Goal: Transaction & Acquisition: Purchase product/service

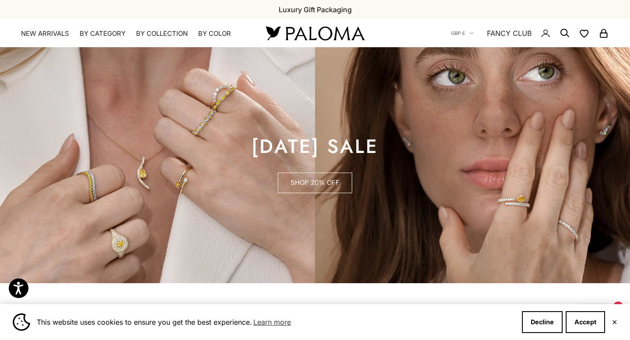
click at [307, 179] on link "SHOP 20% OFF" at bounding box center [315, 183] width 74 height 21
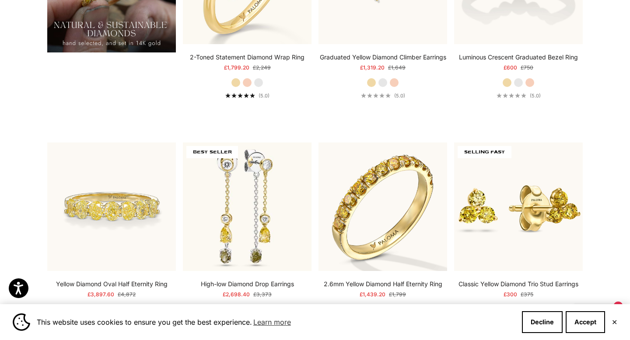
scroll to position [863, 0]
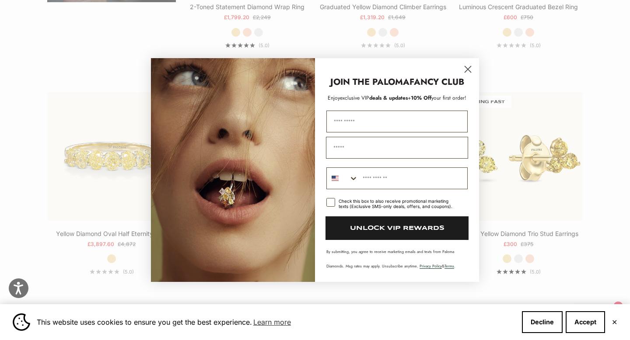
click at [470, 66] on circle "Close dialog" at bounding box center [467, 69] width 14 height 14
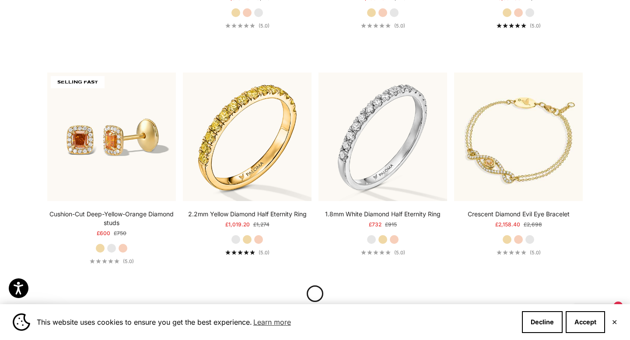
scroll to position [1787, 0]
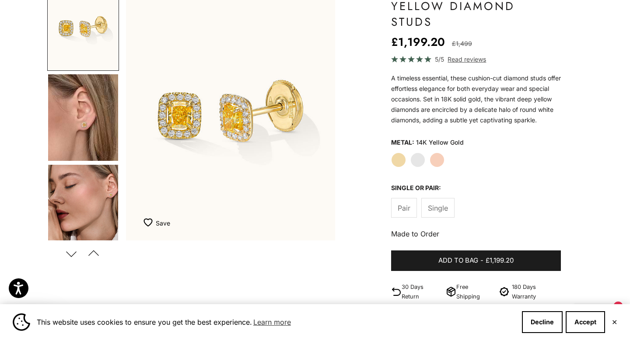
scroll to position [107, 0]
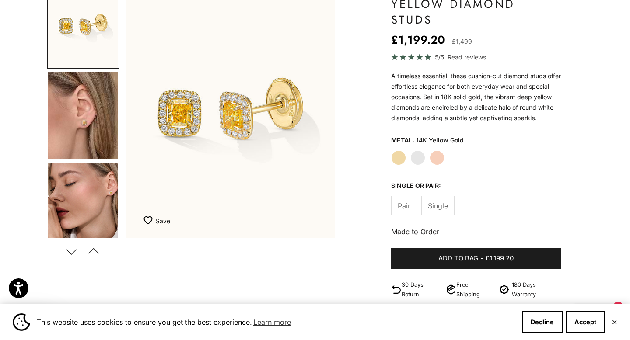
click at [80, 118] on img "Go to item 4" at bounding box center [83, 115] width 70 height 87
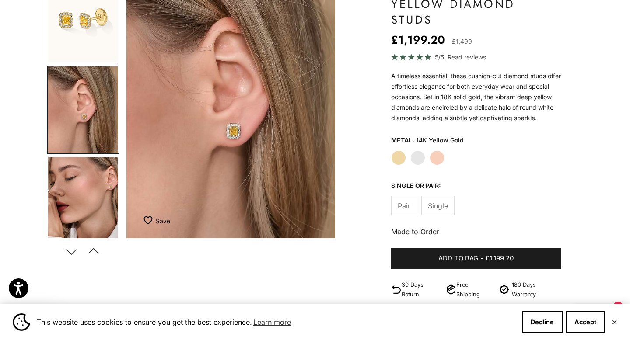
click at [79, 161] on img "Go to item 5" at bounding box center [83, 200] width 70 height 87
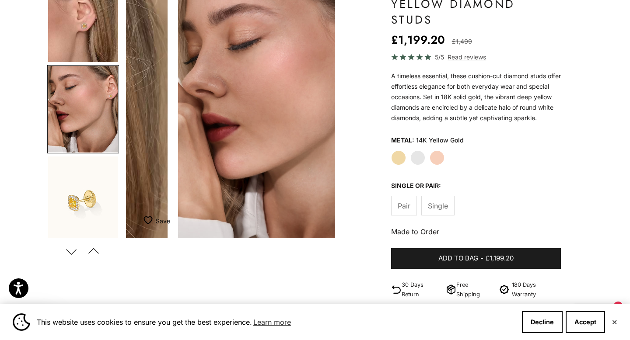
scroll to position [0, 438]
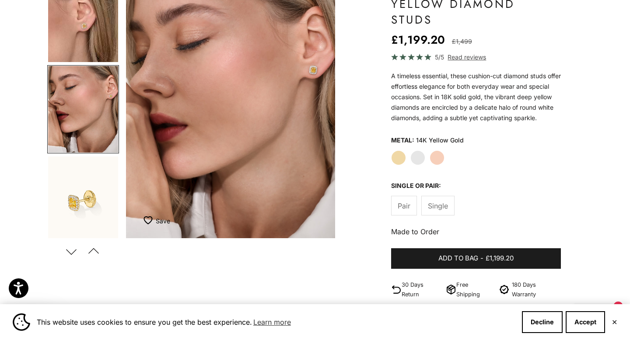
click at [88, 105] on img "Go to item 5" at bounding box center [83, 109] width 70 height 87
click at [90, 89] on img "Go to item 5" at bounding box center [83, 109] width 70 height 87
